Goal: Information Seeking & Learning: Learn about a topic

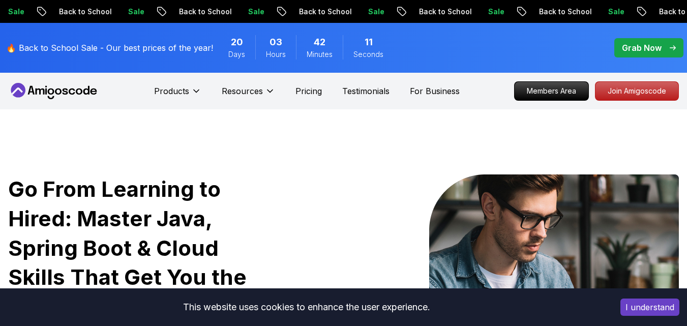
click at [542, 85] on p "Members Area" at bounding box center [552, 91] width 74 height 18
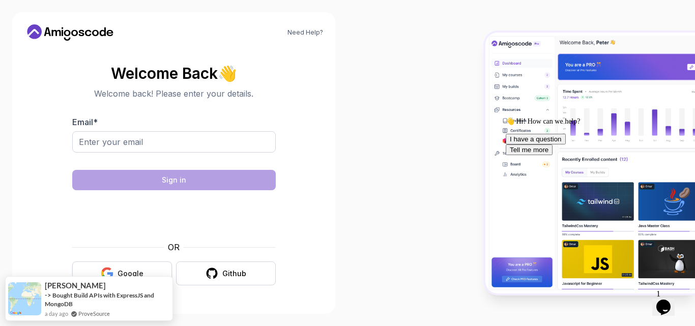
click at [129, 272] on div "Google" at bounding box center [130, 274] width 26 height 10
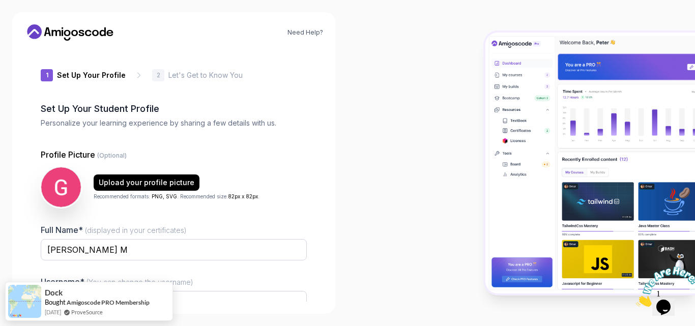
click at [320, 136] on div "1 Set Up Your Profile 1 Set Up Your Profile 2 Let's Get to Know You Set Up Your…" at bounding box center [173, 175] width 299 height 253
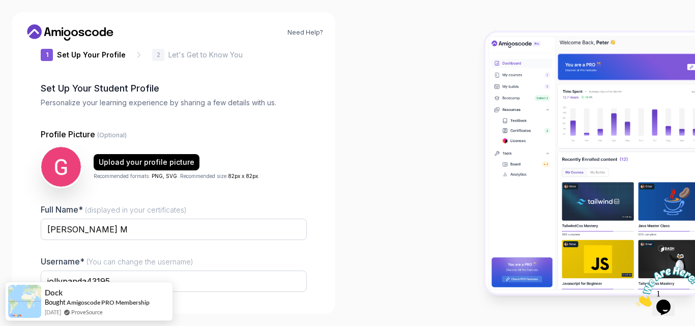
scroll to position [98, 0]
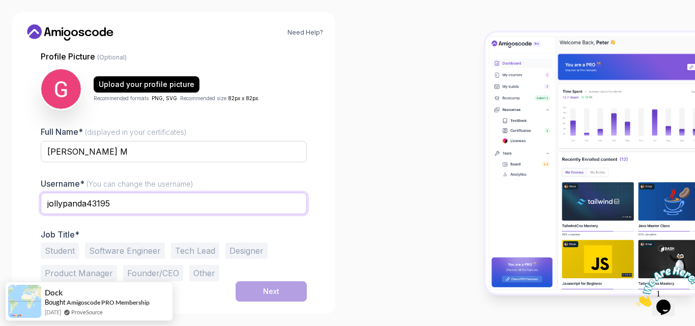
click at [140, 200] on input "jollypanda43195" at bounding box center [174, 203] width 266 height 21
type input "j"
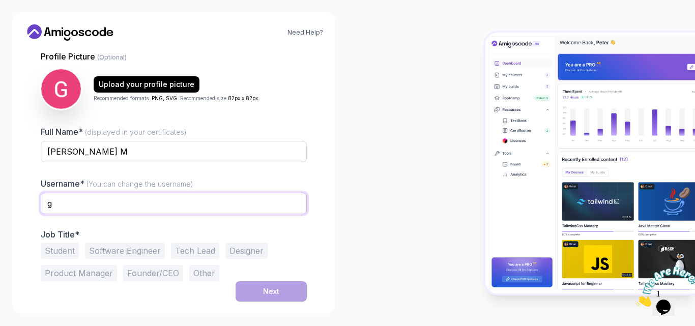
type input "Gowri"
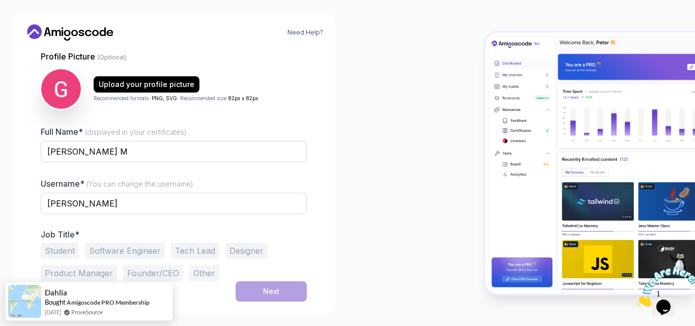
click at [57, 248] on button "Student" at bounding box center [60, 251] width 38 height 16
click at [355, 139] on div at bounding box center [520, 163] width 347 height 326
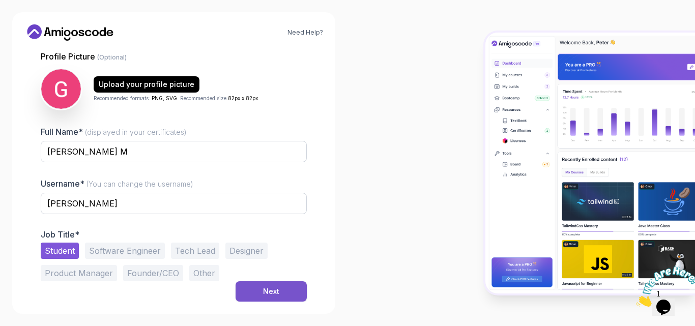
click at [253, 288] on button "Next" at bounding box center [270, 291] width 71 height 20
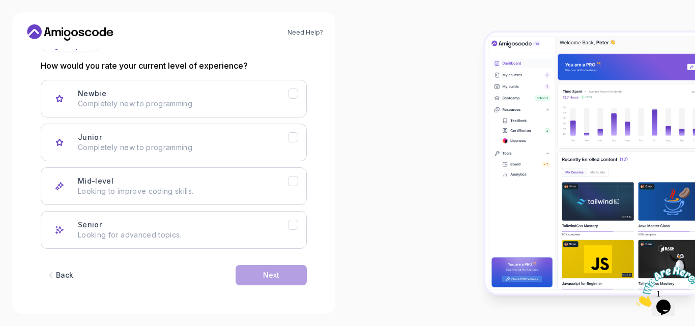
scroll to position [110, 0]
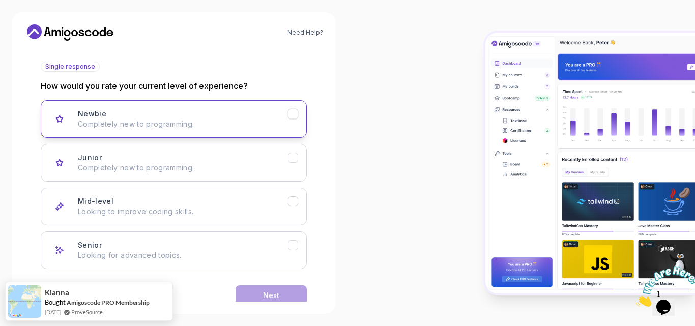
click at [246, 134] on button "Newbie Completely new to programming." at bounding box center [174, 119] width 266 height 38
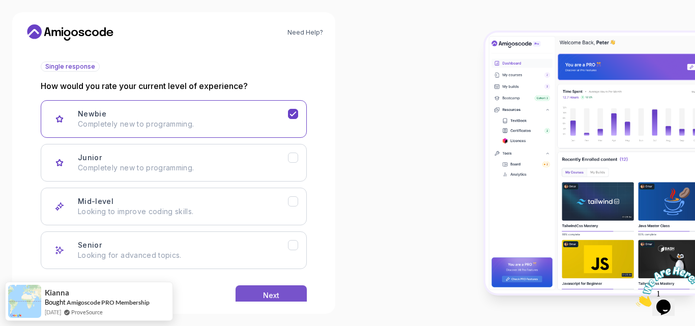
click at [261, 292] on button "Next" at bounding box center [270, 295] width 71 height 20
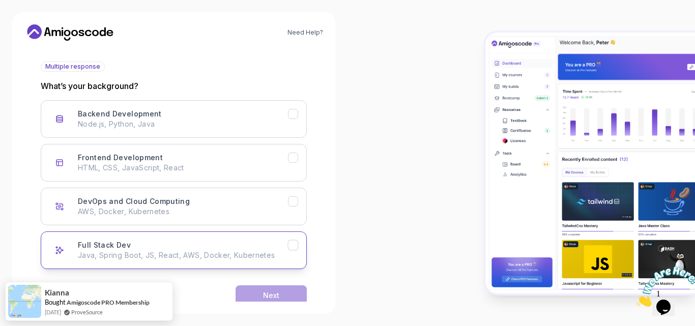
click at [172, 241] on div "Full Stack Dev Java, Spring Boot, JS, React, AWS, Docker, Kubernetes" at bounding box center [183, 250] width 210 height 20
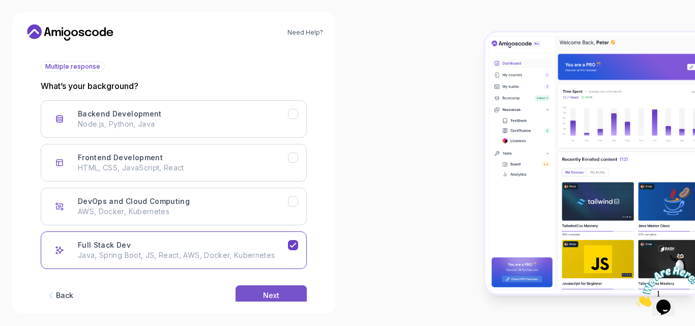
click at [258, 293] on button "Next" at bounding box center [270, 295] width 71 height 20
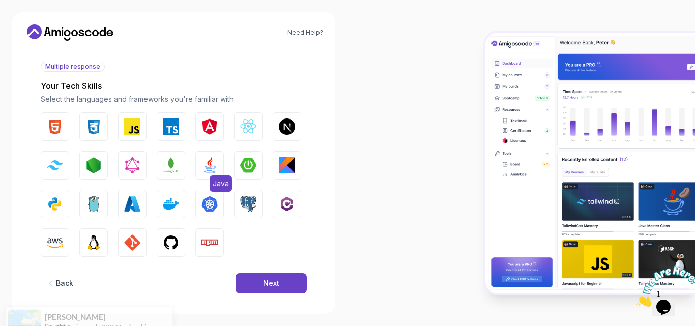
click at [222, 163] on button "Java" at bounding box center [209, 165] width 28 height 28
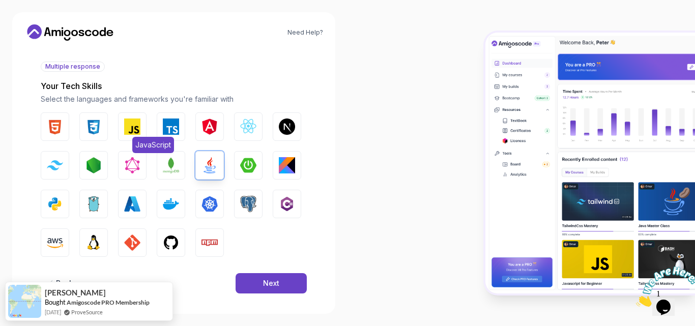
click at [123, 134] on button "JavaScript" at bounding box center [132, 126] width 28 height 28
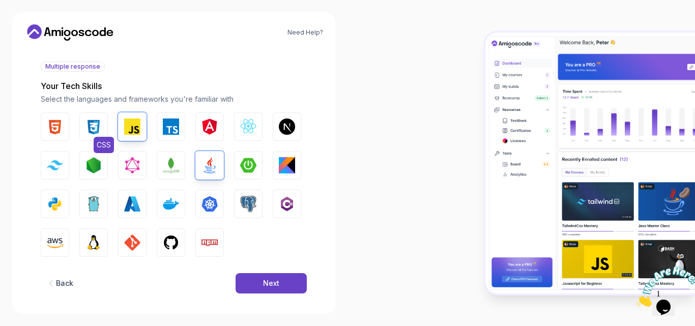
click at [105, 128] on button "CSS" at bounding box center [93, 126] width 28 height 28
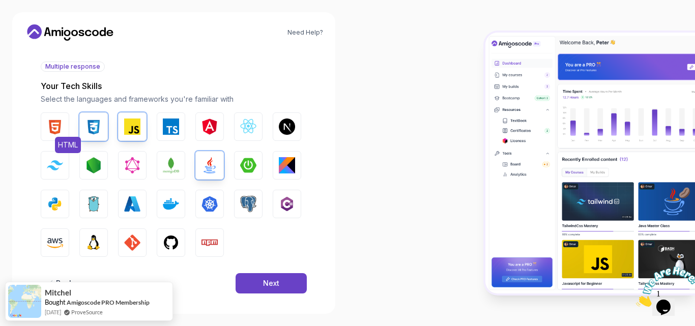
click at [63, 121] on button "HTML" at bounding box center [55, 126] width 28 height 28
click at [50, 157] on button "Tailwind CSS" at bounding box center [55, 165] width 28 height 28
click at [253, 136] on button "React.js" at bounding box center [248, 126] width 28 height 28
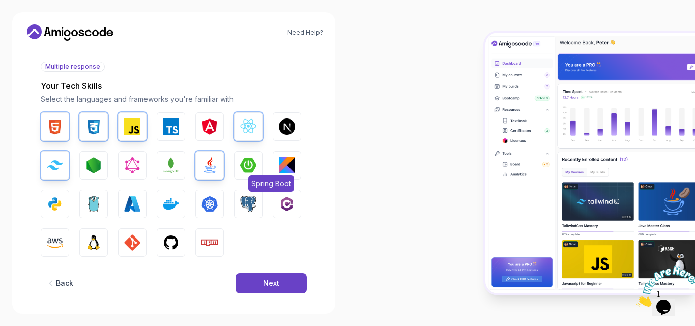
click at [255, 167] on img "button" at bounding box center [248, 165] width 16 height 16
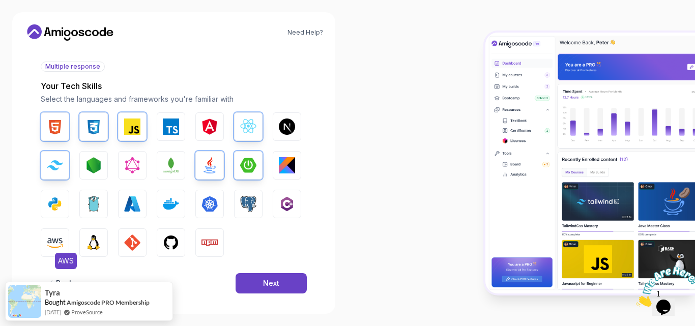
click at [53, 236] on img "button" at bounding box center [55, 242] width 16 height 16
click at [174, 242] on img "button" at bounding box center [171, 242] width 16 height 16
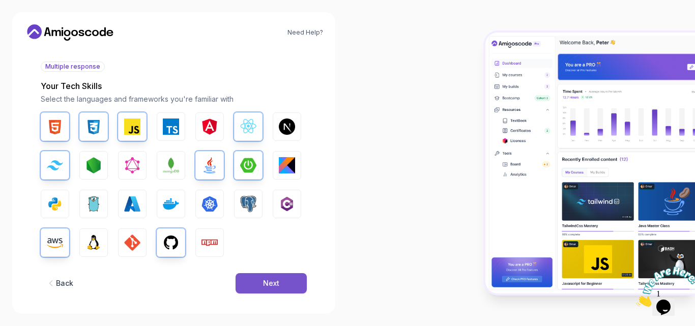
click at [250, 287] on button "Next" at bounding box center [270, 283] width 71 height 20
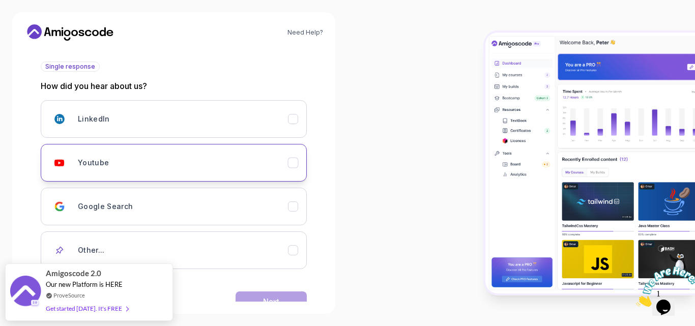
click at [196, 162] on div "Youtube" at bounding box center [183, 163] width 210 height 20
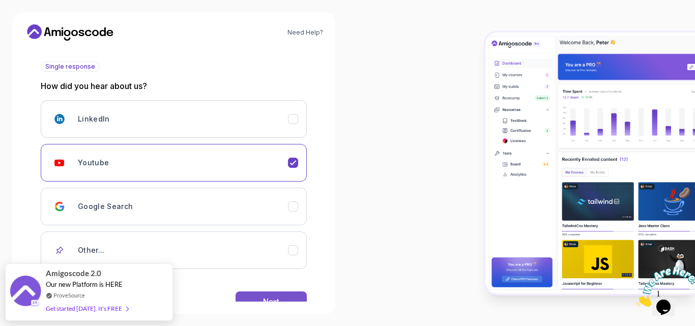
click at [246, 292] on button "Next" at bounding box center [270, 301] width 71 height 20
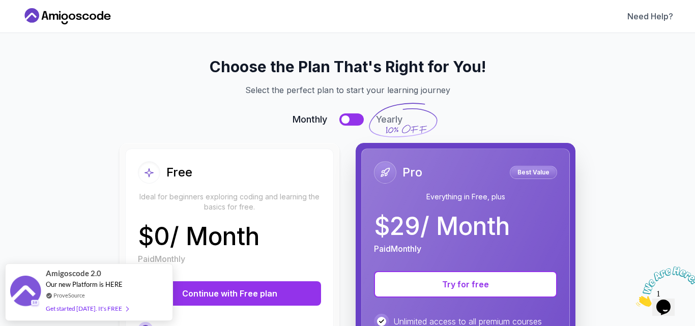
scroll to position [0, 0]
click at [203, 288] on button "Continue with Free plan" at bounding box center [229, 293] width 183 height 24
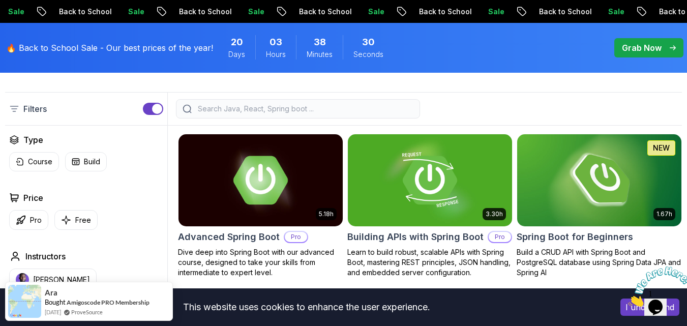
scroll to position [264, 0]
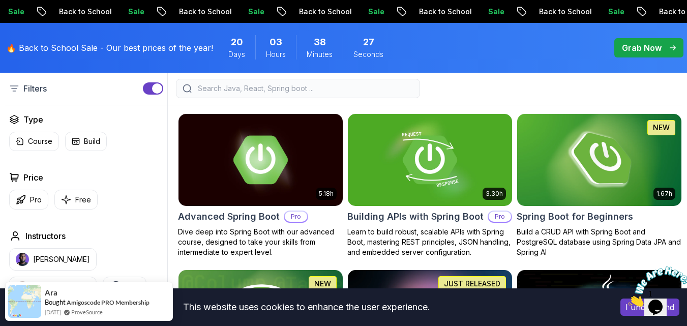
click at [570, 176] on img at bounding box center [599, 159] width 172 height 97
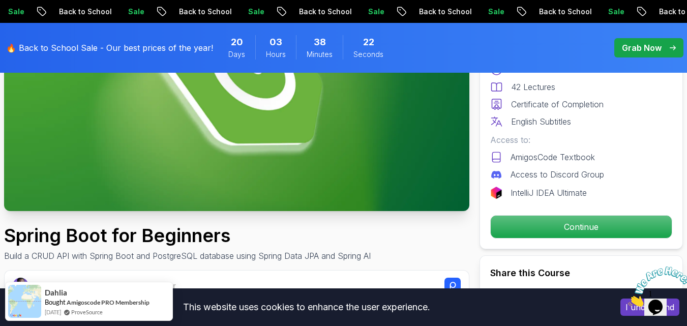
scroll to position [142, 0]
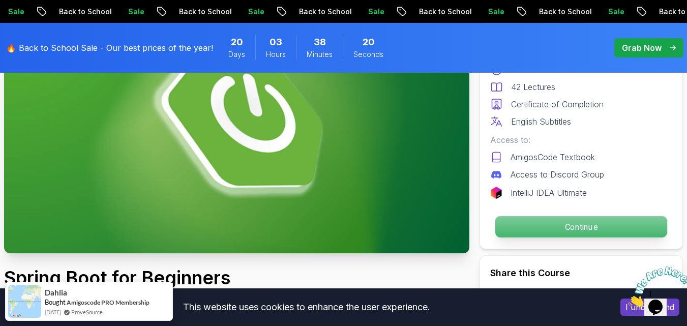
click at [546, 222] on p "Continue" at bounding box center [581, 226] width 172 height 21
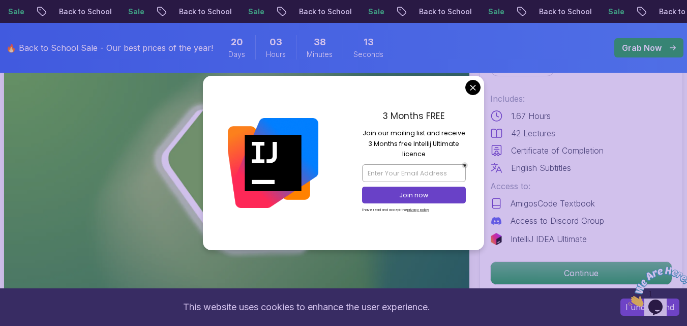
scroll to position [41, 0]
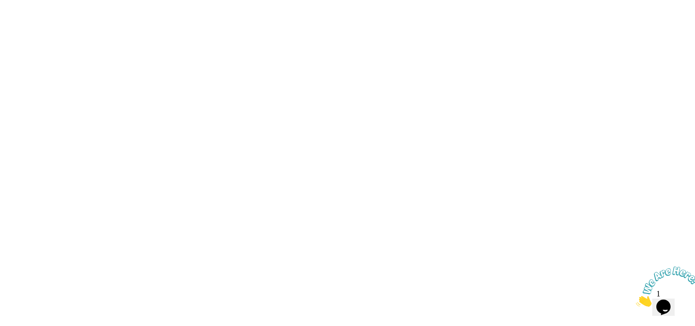
click at [474, 0] on html at bounding box center [347, 0] width 695 height 0
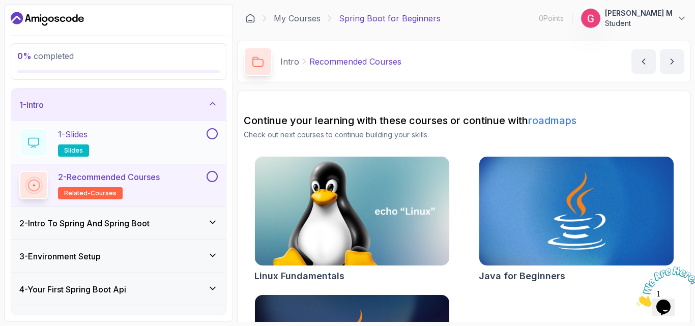
click at [210, 136] on button at bounding box center [211, 133] width 11 height 11
click at [210, 175] on button at bounding box center [211, 176] width 11 height 11
click at [211, 221] on icon at bounding box center [212, 222] width 10 height 10
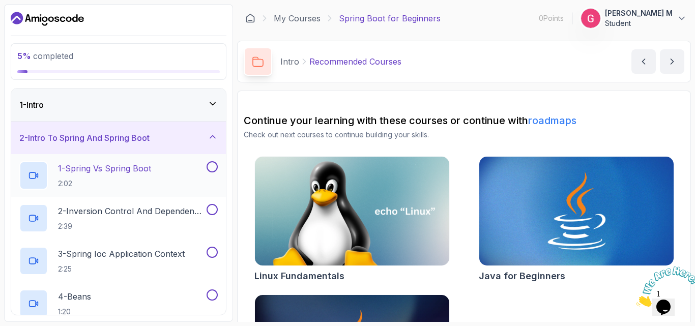
click at [210, 165] on button at bounding box center [211, 166] width 11 height 11
click at [211, 211] on button at bounding box center [211, 209] width 11 height 11
click at [211, 254] on button at bounding box center [211, 252] width 11 height 11
click at [212, 296] on button at bounding box center [211, 294] width 11 height 11
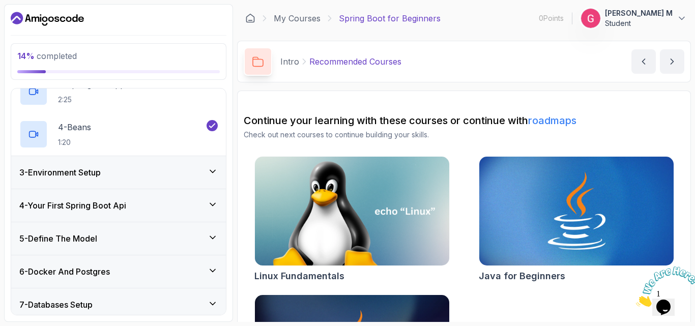
scroll to position [244, 0]
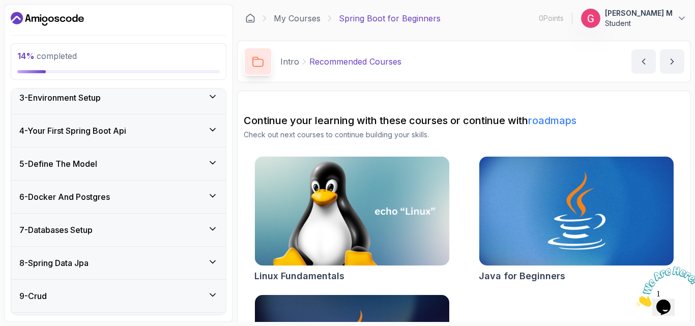
click at [217, 102] on div "3 - Environment Setup" at bounding box center [118, 98] width 198 height 12
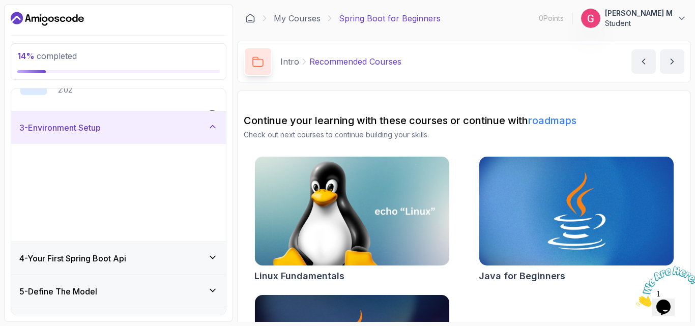
scroll to position [73, 0]
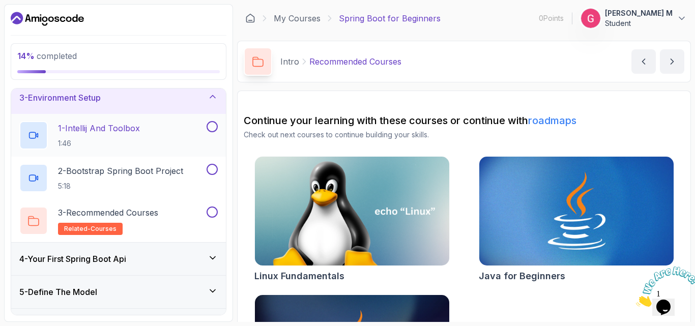
click at [210, 129] on button at bounding box center [211, 126] width 11 height 11
click at [210, 170] on button at bounding box center [211, 169] width 11 height 11
click at [209, 212] on button at bounding box center [211, 211] width 11 height 11
click at [213, 258] on icon at bounding box center [212, 258] width 10 height 10
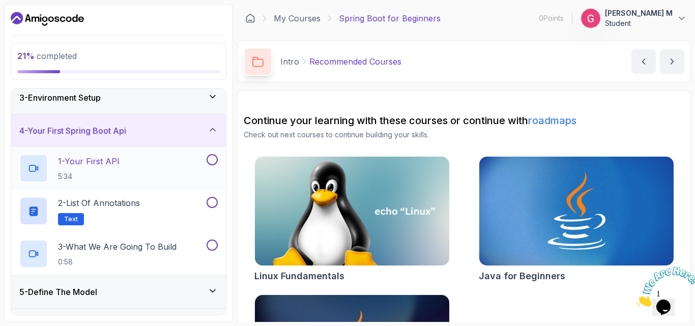
click at [212, 162] on button at bounding box center [211, 159] width 11 height 11
click at [210, 200] on button at bounding box center [211, 202] width 11 height 11
click at [211, 245] on button at bounding box center [211, 245] width 11 height 11
click at [212, 288] on icon at bounding box center [212, 291] width 10 height 10
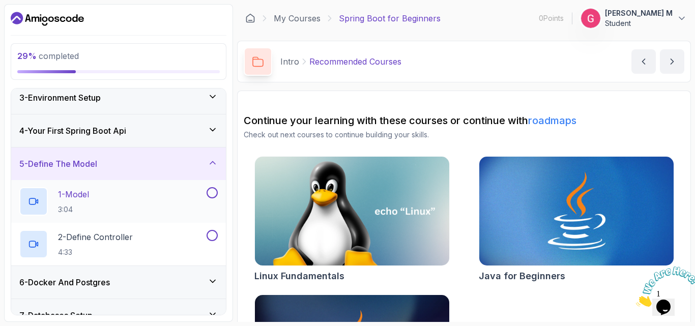
click at [210, 196] on button at bounding box center [211, 192] width 11 height 11
click at [212, 237] on button at bounding box center [211, 235] width 11 height 11
click at [210, 282] on icon at bounding box center [212, 281] width 10 height 10
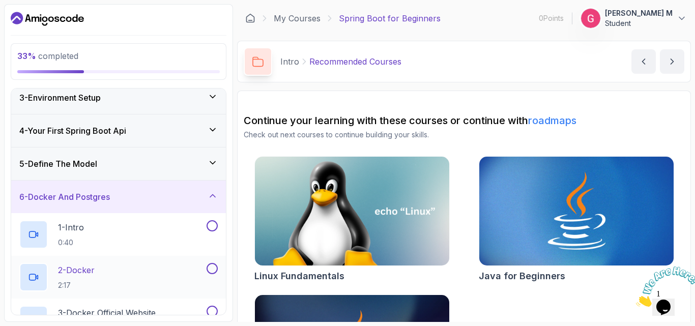
drag, startPoint x: 210, startPoint y: 227, endPoint x: 211, endPoint y: 266, distance: 39.7
click at [211, 266] on button at bounding box center [211, 268] width 11 height 11
click at [214, 222] on button at bounding box center [211, 225] width 11 height 11
click at [213, 310] on button at bounding box center [211, 311] width 11 height 11
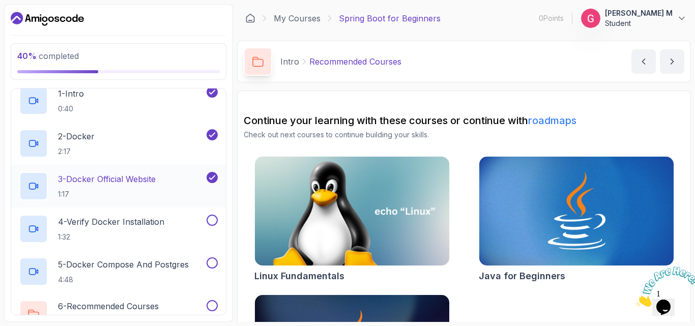
scroll to position [277, 0]
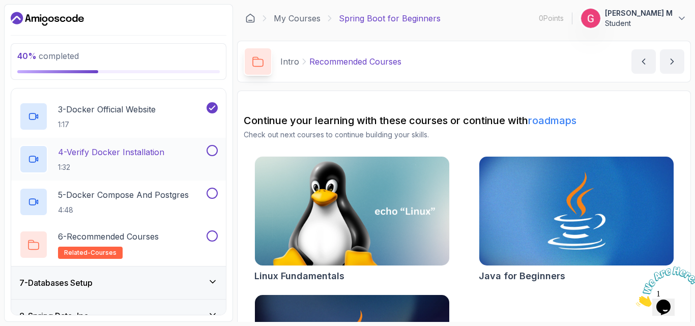
click at [214, 154] on button at bounding box center [211, 150] width 11 height 11
click at [212, 189] on button at bounding box center [211, 193] width 11 height 11
click at [211, 236] on button at bounding box center [211, 235] width 11 height 11
click at [211, 281] on icon at bounding box center [212, 282] width 5 height 3
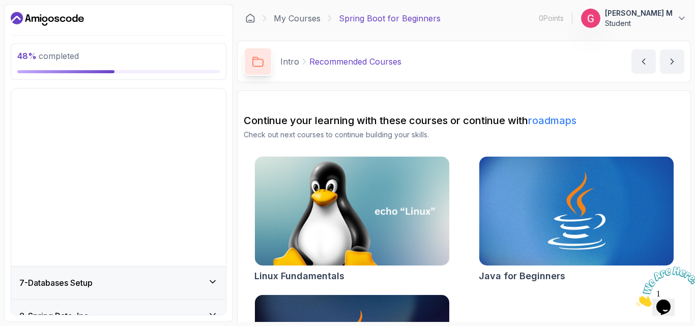
scroll to position [170, 0]
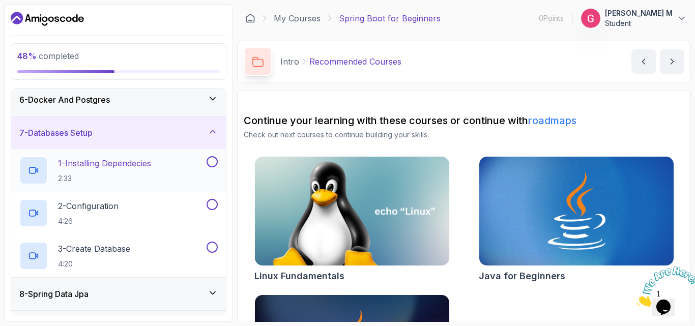
click at [213, 159] on button at bounding box center [211, 161] width 11 height 11
click at [213, 203] on button at bounding box center [211, 204] width 11 height 11
click at [213, 244] on button at bounding box center [211, 247] width 11 height 11
click at [213, 288] on icon at bounding box center [212, 293] width 10 height 10
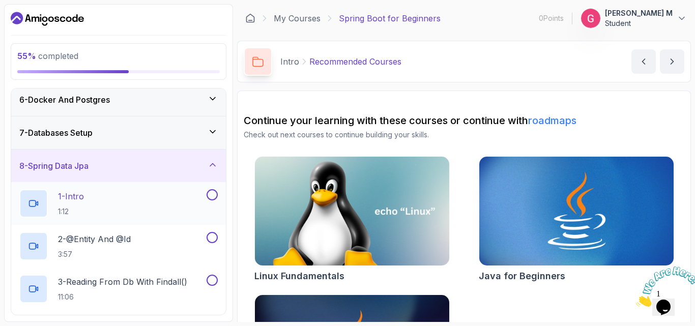
click at [210, 198] on button at bounding box center [211, 194] width 11 height 11
click at [215, 242] on button at bounding box center [211, 237] width 11 height 11
click at [213, 288] on button "3 - Reading From Db With Findall() 11:06" at bounding box center [118, 289] width 198 height 28
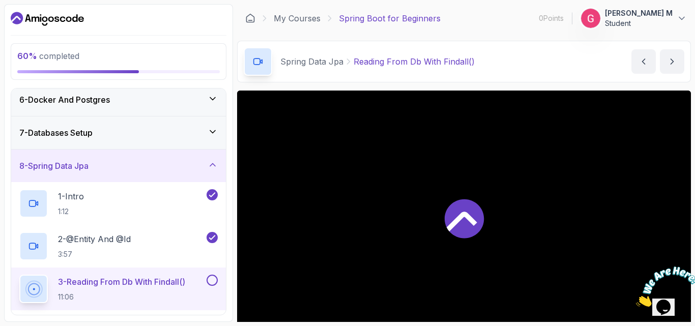
click at [213, 278] on button at bounding box center [211, 280] width 11 height 11
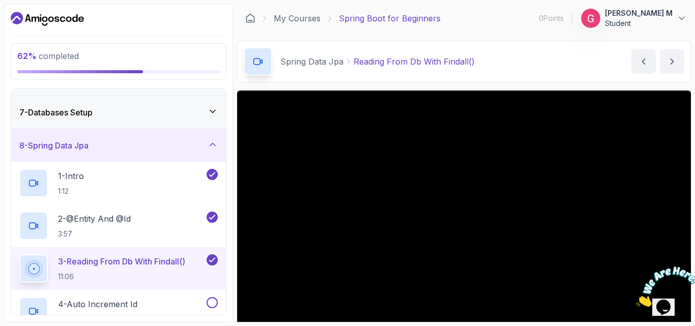
scroll to position [252, 0]
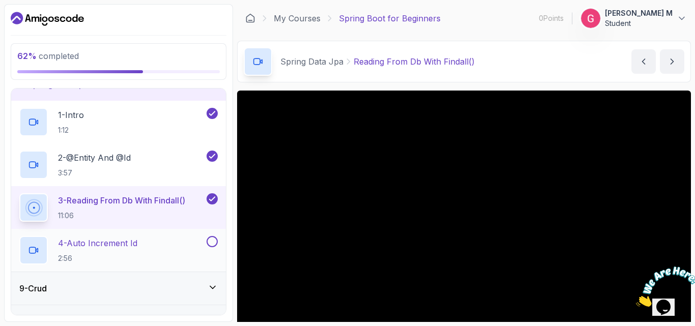
click at [214, 241] on button at bounding box center [211, 241] width 11 height 11
click at [214, 287] on icon at bounding box center [212, 287] width 5 height 3
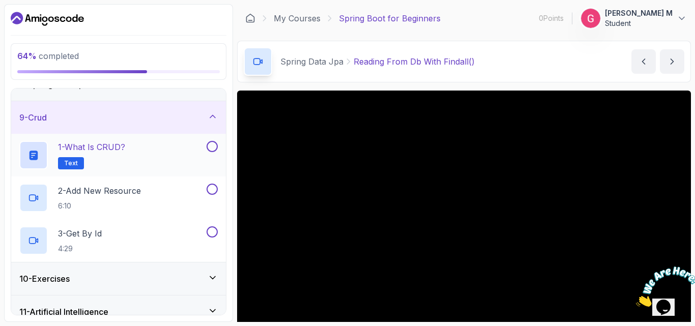
click at [211, 145] on button at bounding box center [211, 146] width 11 height 11
click at [207, 190] on button at bounding box center [211, 189] width 11 height 11
click at [211, 233] on button at bounding box center [211, 231] width 11 height 11
click at [213, 276] on icon at bounding box center [212, 278] width 10 height 10
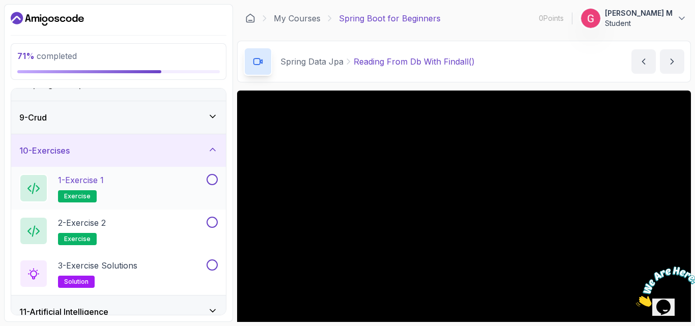
click at [214, 181] on button at bounding box center [211, 179] width 11 height 11
click at [214, 220] on button at bounding box center [211, 222] width 11 height 11
click at [211, 265] on button at bounding box center [211, 264] width 11 height 11
click at [212, 309] on icon at bounding box center [212, 311] width 10 height 10
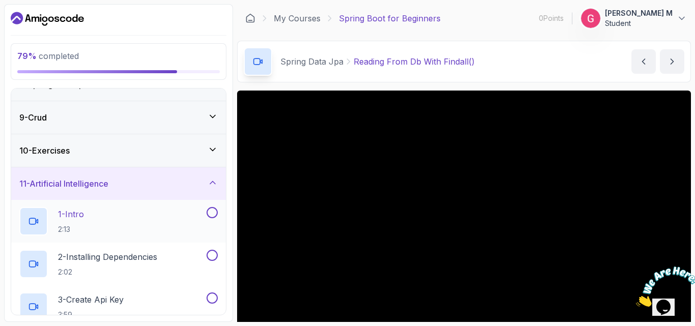
click at [212, 213] on button at bounding box center [211, 212] width 11 height 11
click at [211, 255] on button at bounding box center [211, 255] width 11 height 11
click at [212, 298] on button at bounding box center [211, 297] width 11 height 11
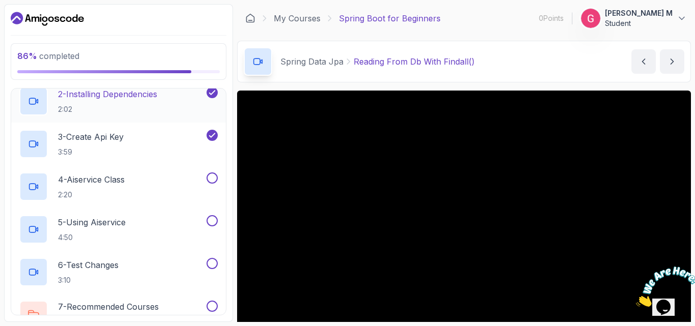
scroll to position [469, 0]
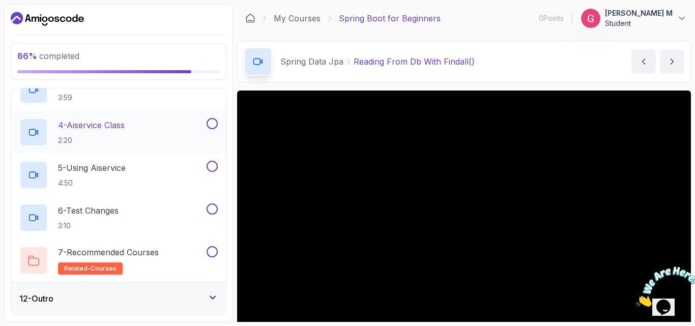
click at [215, 121] on button at bounding box center [211, 123] width 11 height 11
click at [211, 169] on button at bounding box center [211, 166] width 11 height 11
click at [213, 209] on button at bounding box center [211, 208] width 11 height 11
click at [212, 253] on button at bounding box center [211, 251] width 11 height 11
click at [211, 292] on div "12 - Outro" at bounding box center [118, 298] width 215 height 33
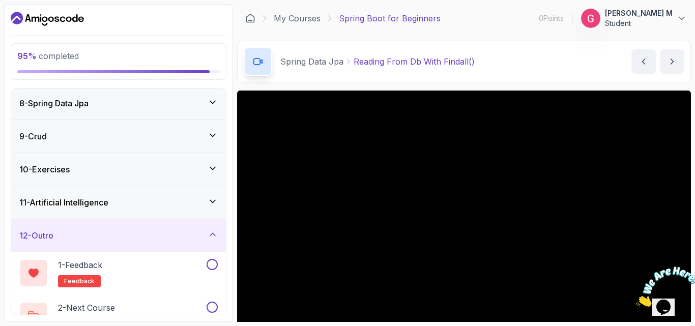
scroll to position [255, 0]
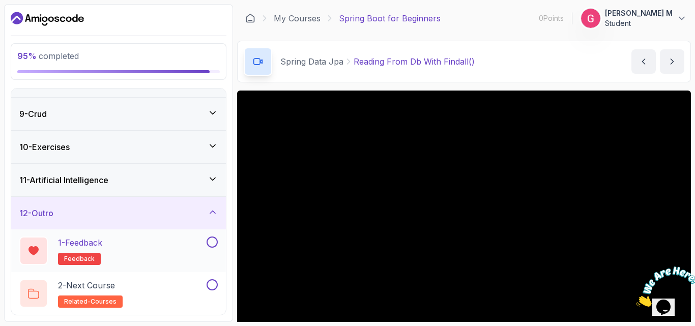
click at [213, 244] on button at bounding box center [211, 241] width 11 height 11
click at [209, 286] on button at bounding box center [211, 284] width 11 height 11
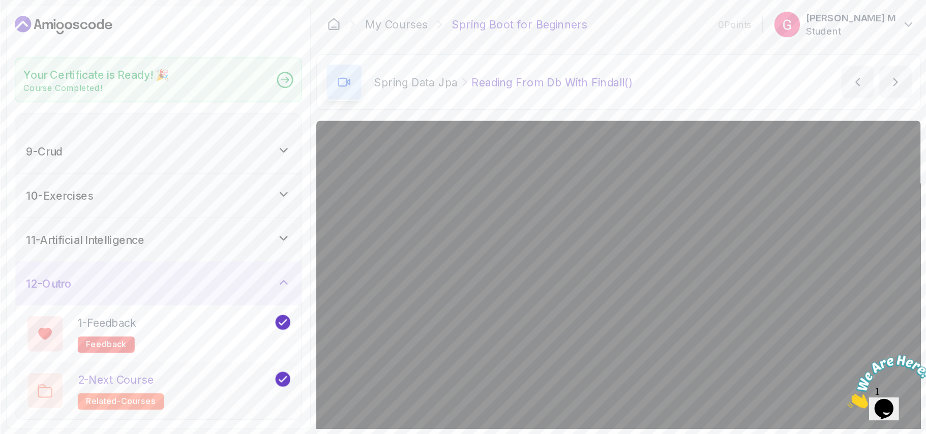
scroll to position [252, 0]
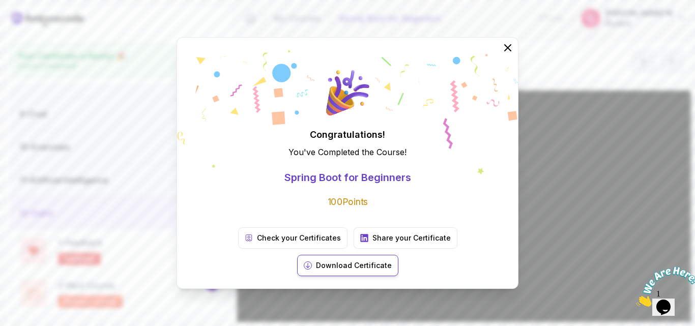
click at [392, 260] on p "Download Certificate" at bounding box center [354, 265] width 76 height 10
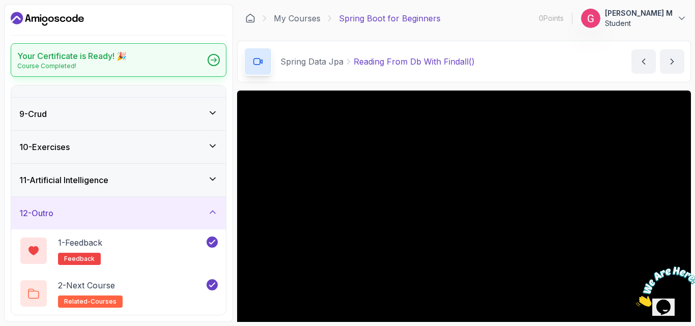
click at [216, 56] on div at bounding box center [213, 60] width 12 height 12
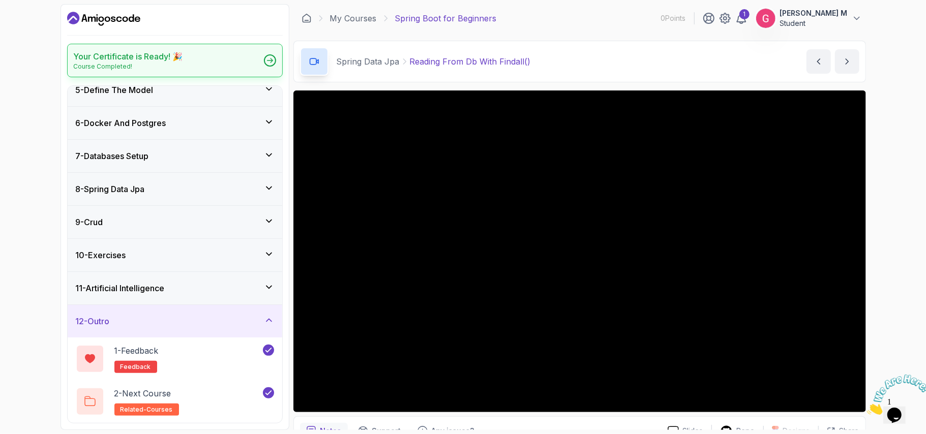
scroll to position [147, 0]
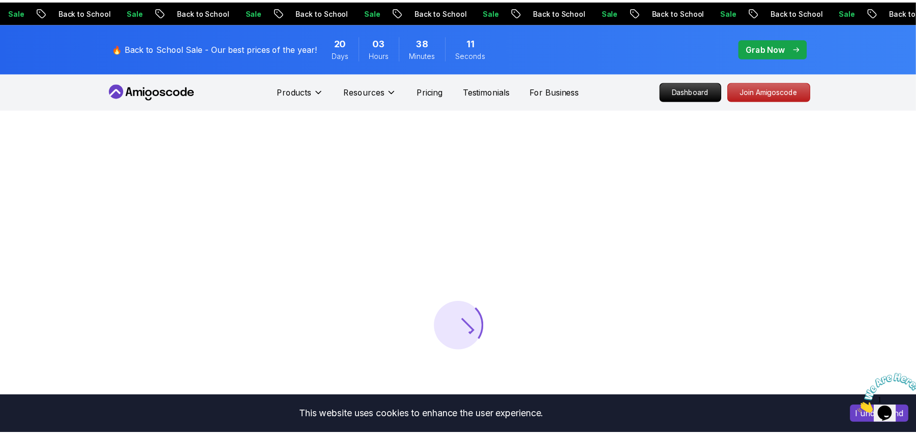
scroll to position [54, 0]
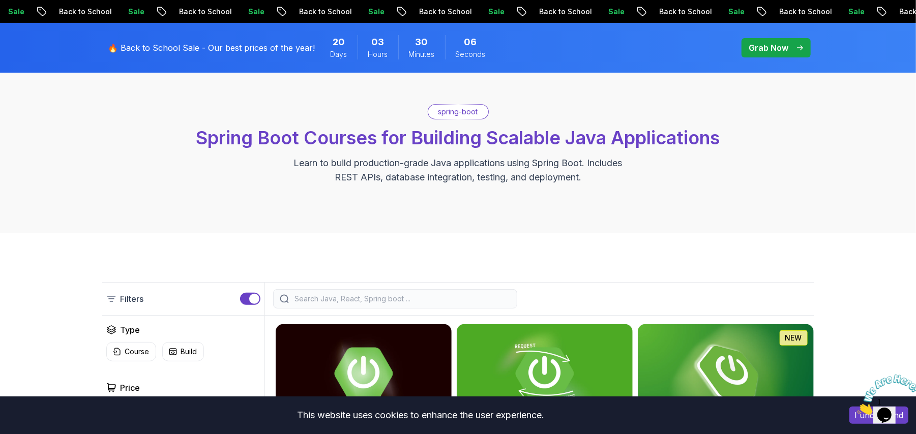
scroll to position [352, 0]
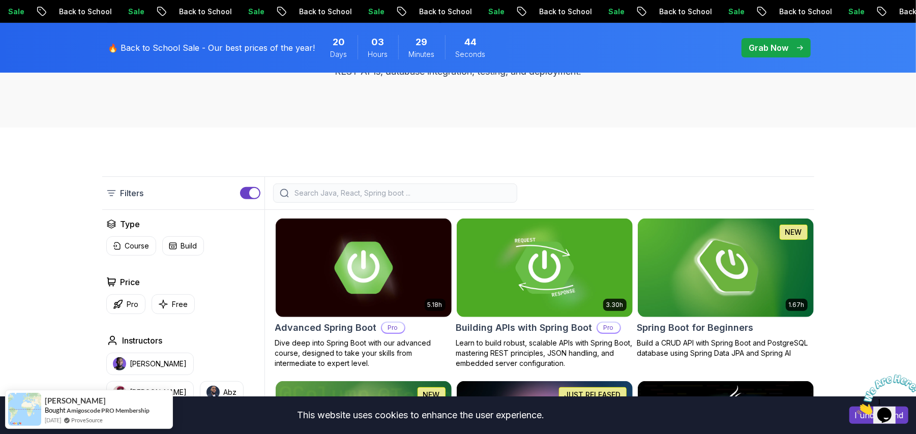
scroll to position [155, 0]
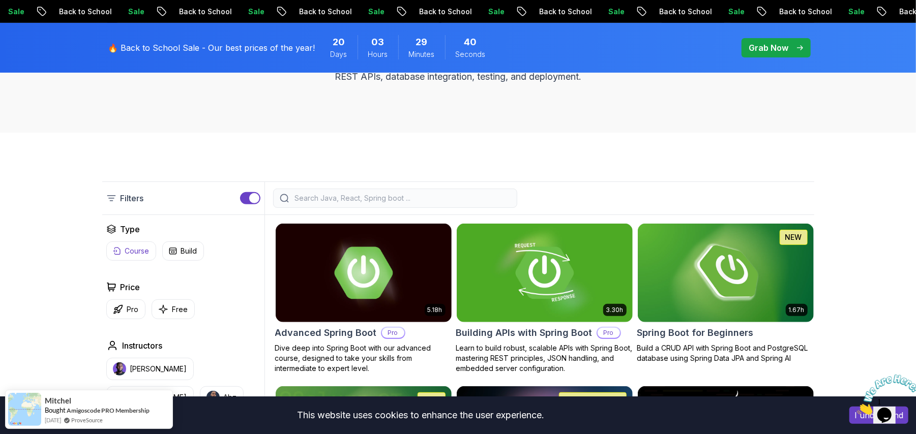
click at [131, 244] on button "Course" at bounding box center [131, 251] width 50 height 19
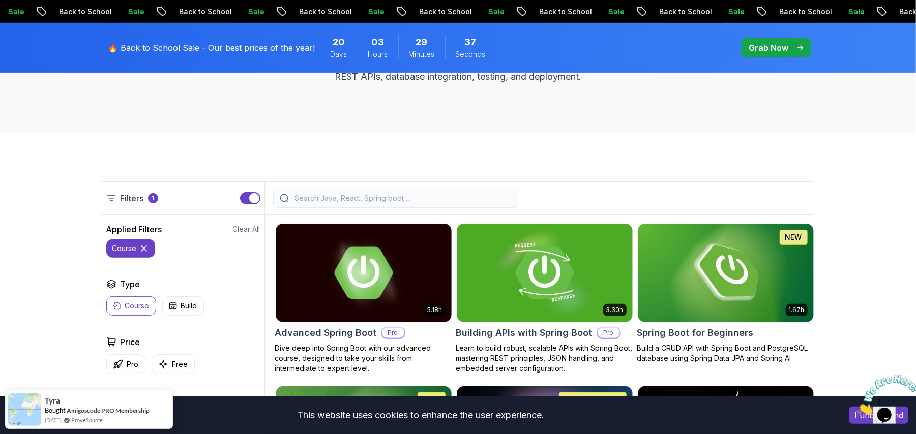
drag, startPoint x: 131, startPoint y: 244, endPoint x: 141, endPoint y: 245, distance: 10.7
click at [141, 245] on button "course" at bounding box center [130, 249] width 49 height 18
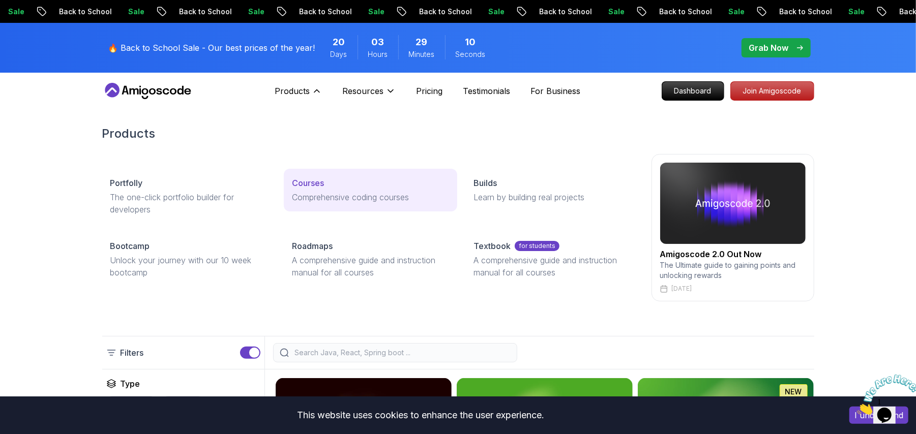
click at [355, 194] on p "Comprehensive coding courses" at bounding box center [370, 197] width 157 height 12
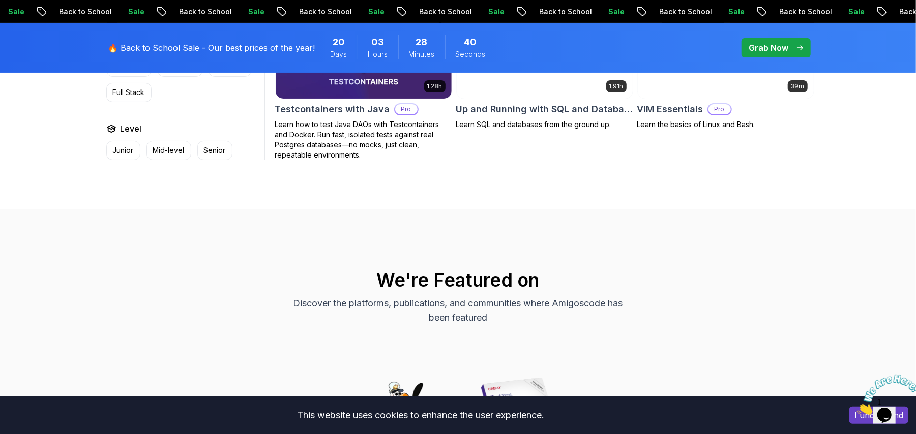
scroll to position [3119, 0]
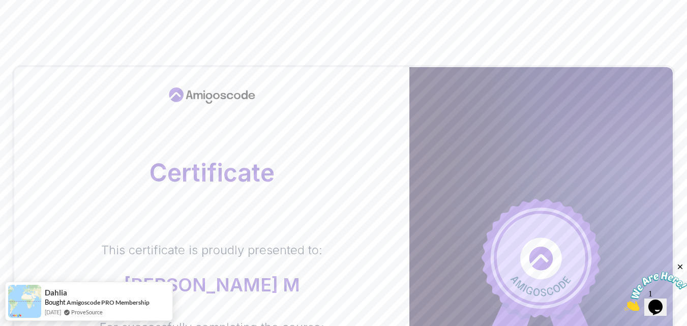
click at [471, 87] on body "Certificate This certificate is proudly presented to: Gowri M For successfully …" at bounding box center [343, 322] width 687 height 644
